Goal: Find specific page/section: Find specific page/section

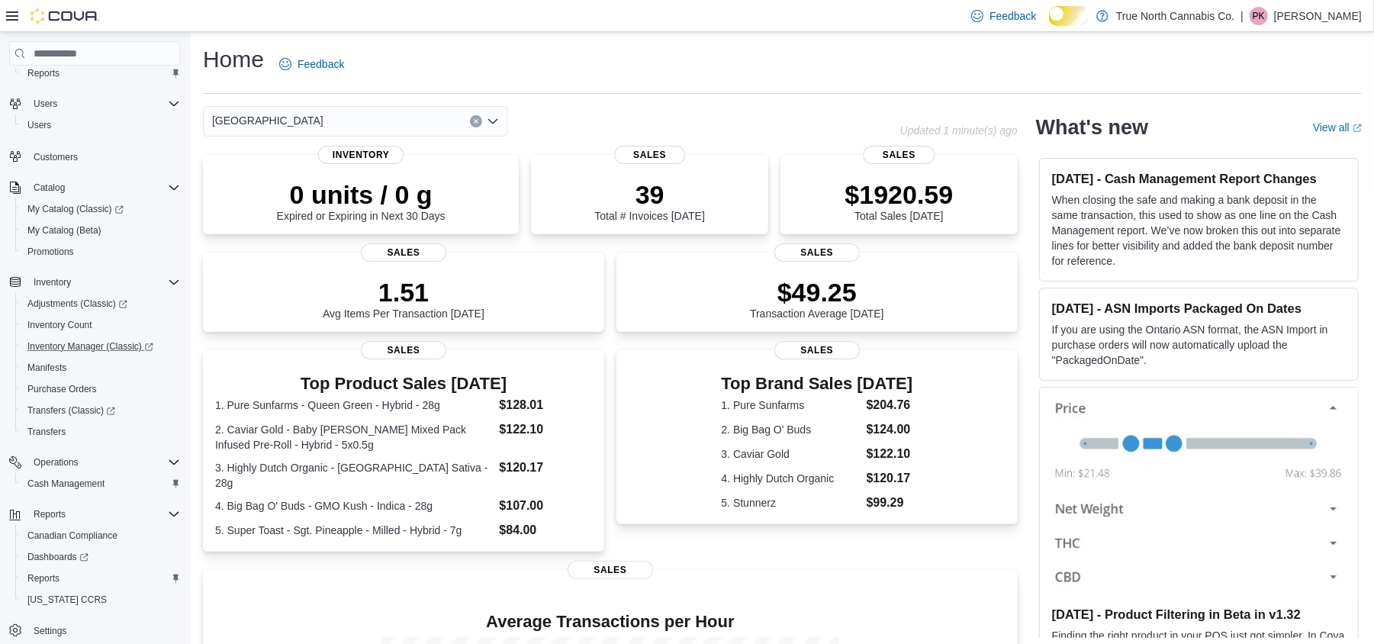
scroll to position [101, 0]
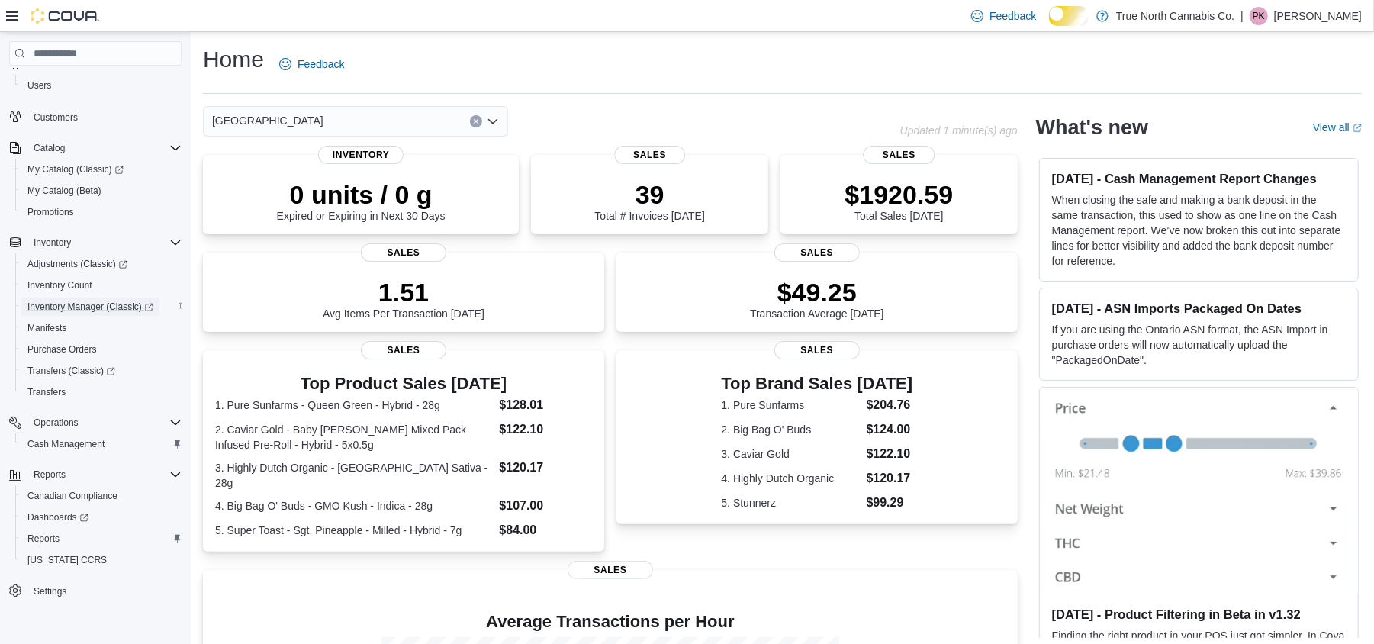
click at [124, 305] on span "Inventory Manager (Classic)" at bounding box center [90, 307] width 126 height 12
